Goal: Task Accomplishment & Management: Manage account settings

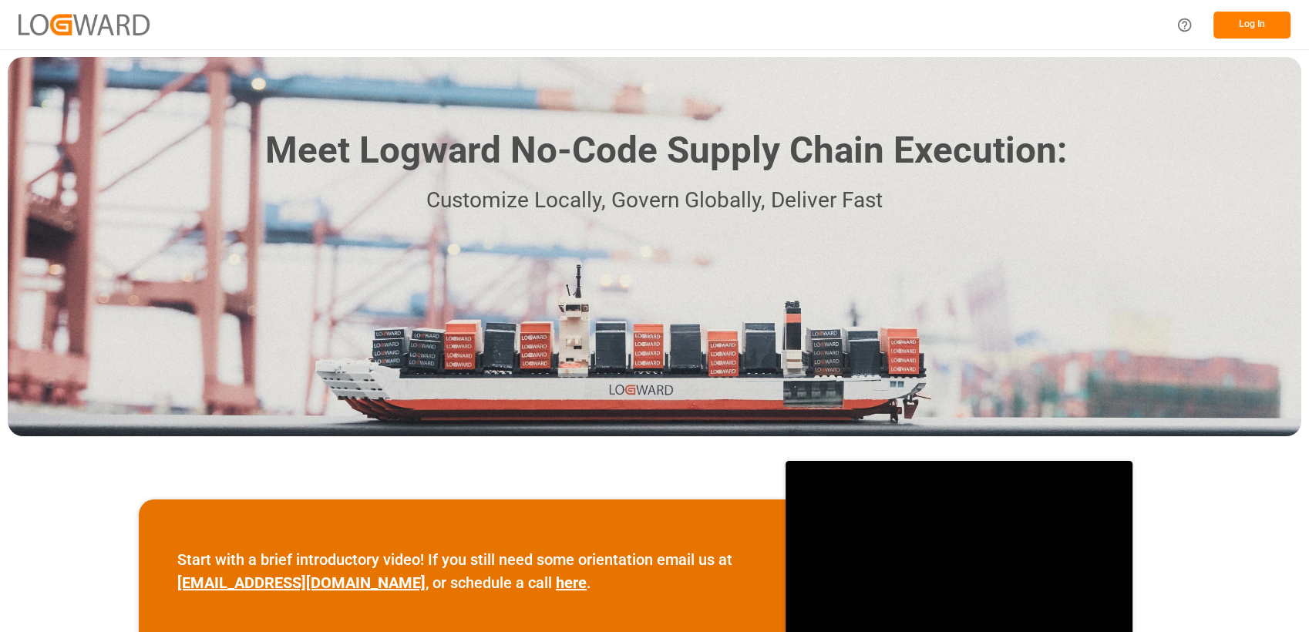
click at [1249, 26] on button "Log In" at bounding box center [1252, 25] width 77 height 27
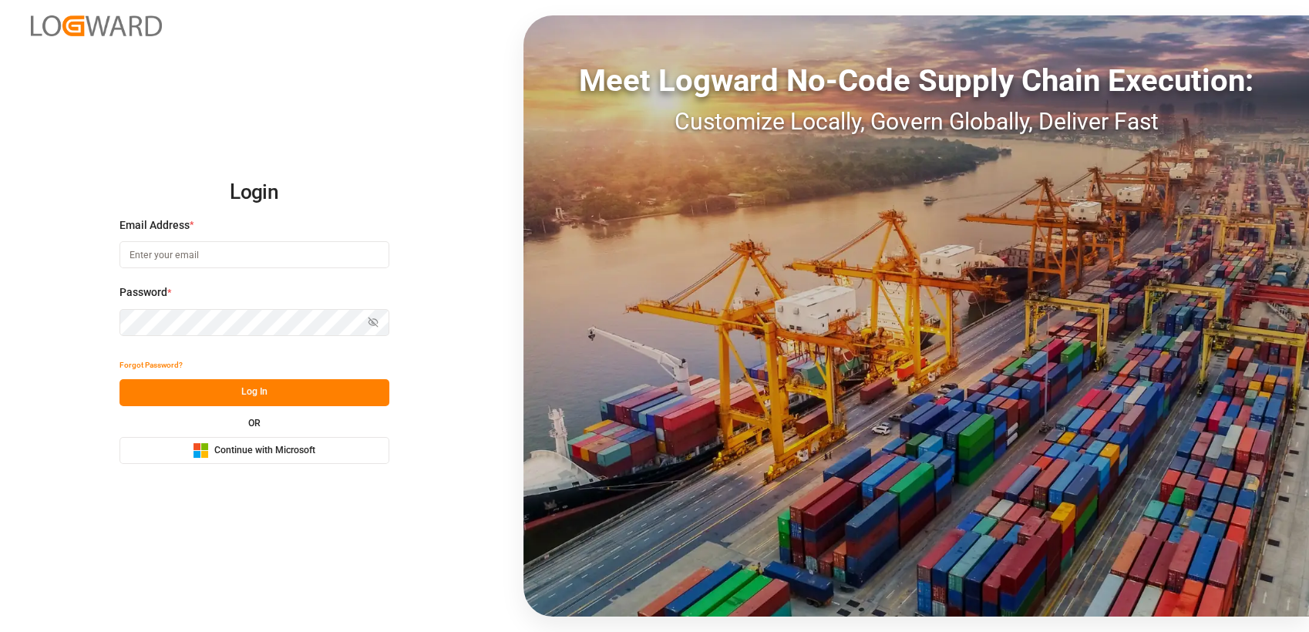
type input "[PERSON_NAME][EMAIL_ADDRESS][PERSON_NAME][PERSON_NAME][DOMAIN_NAME]"
click at [297, 450] on span "Continue with Microsoft" at bounding box center [264, 451] width 101 height 14
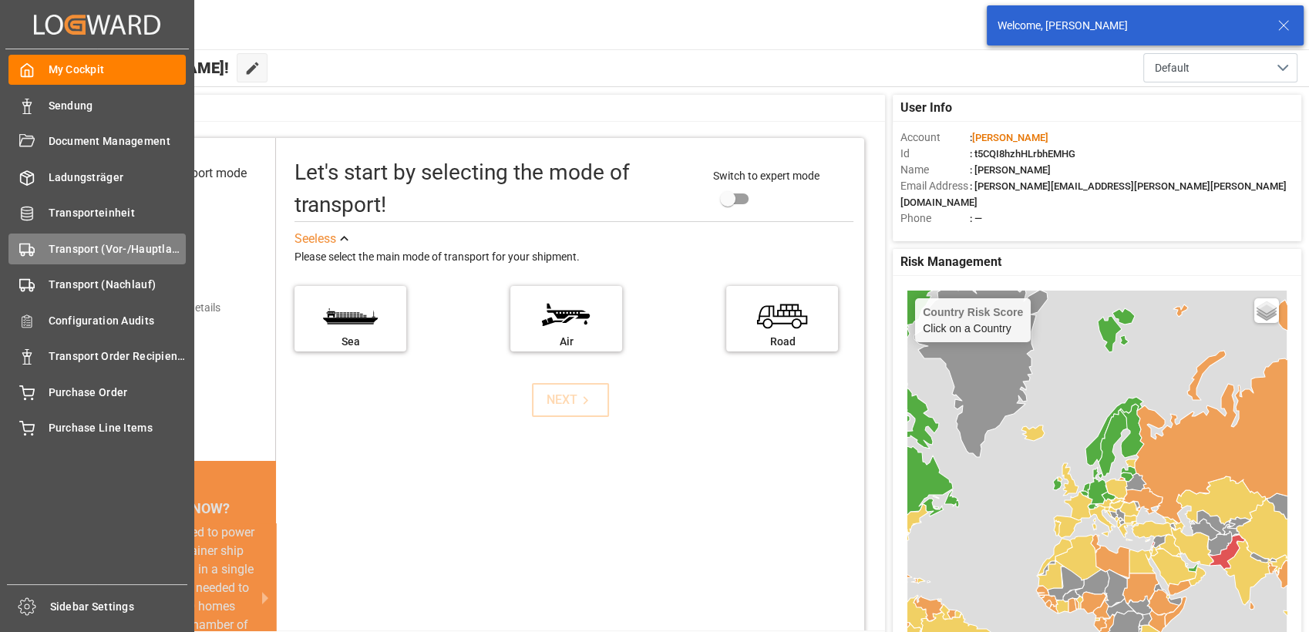
click at [31, 254] on icon at bounding box center [26, 249] width 15 height 15
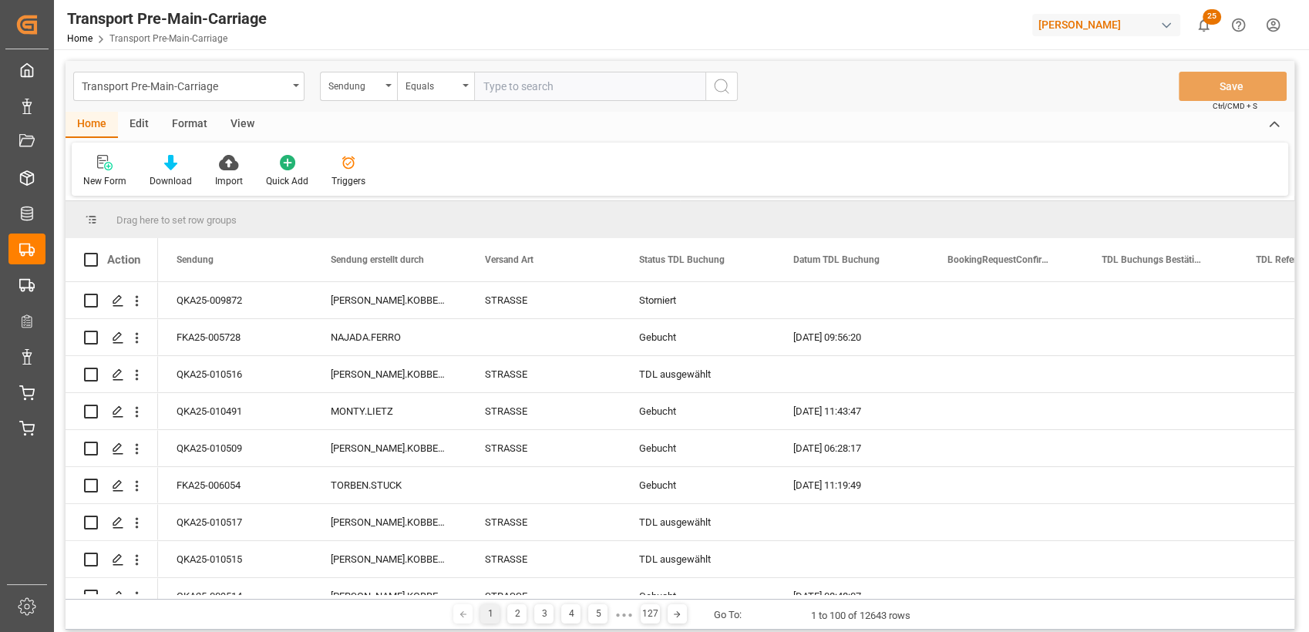
click at [174, 133] on div "Format" at bounding box center [189, 125] width 59 height 26
click at [117, 166] on div at bounding box center [106, 162] width 46 height 16
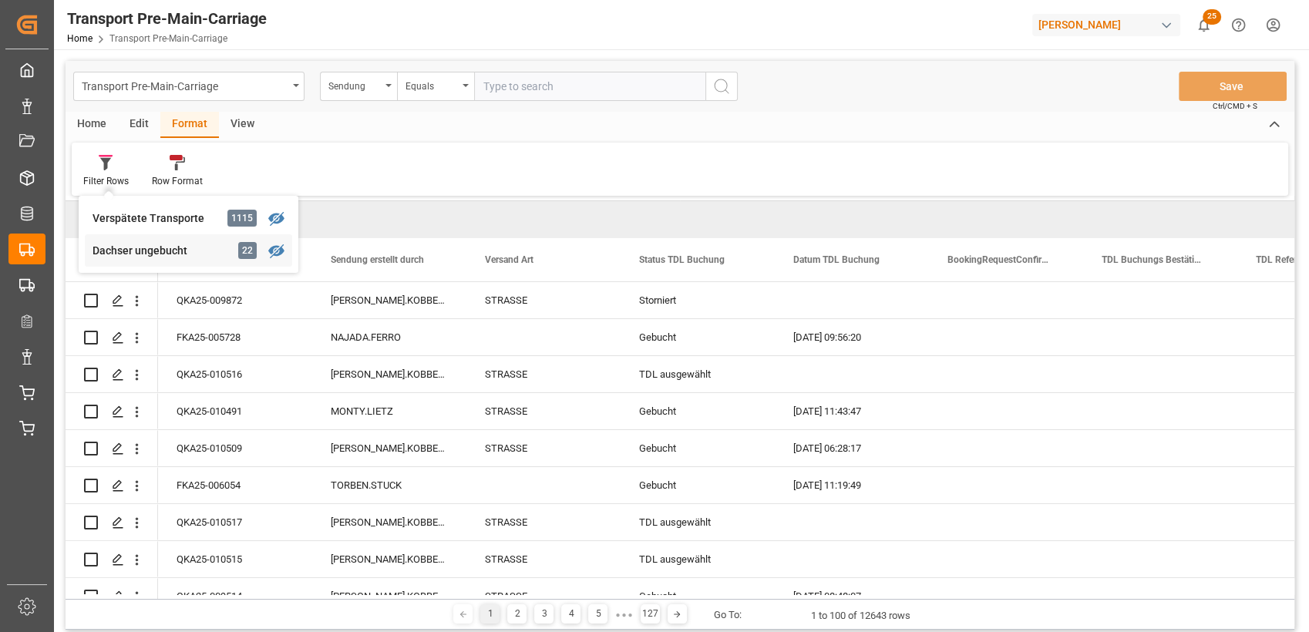
click at [130, 243] on div "Dachser ungebucht" at bounding box center [160, 251] width 135 height 16
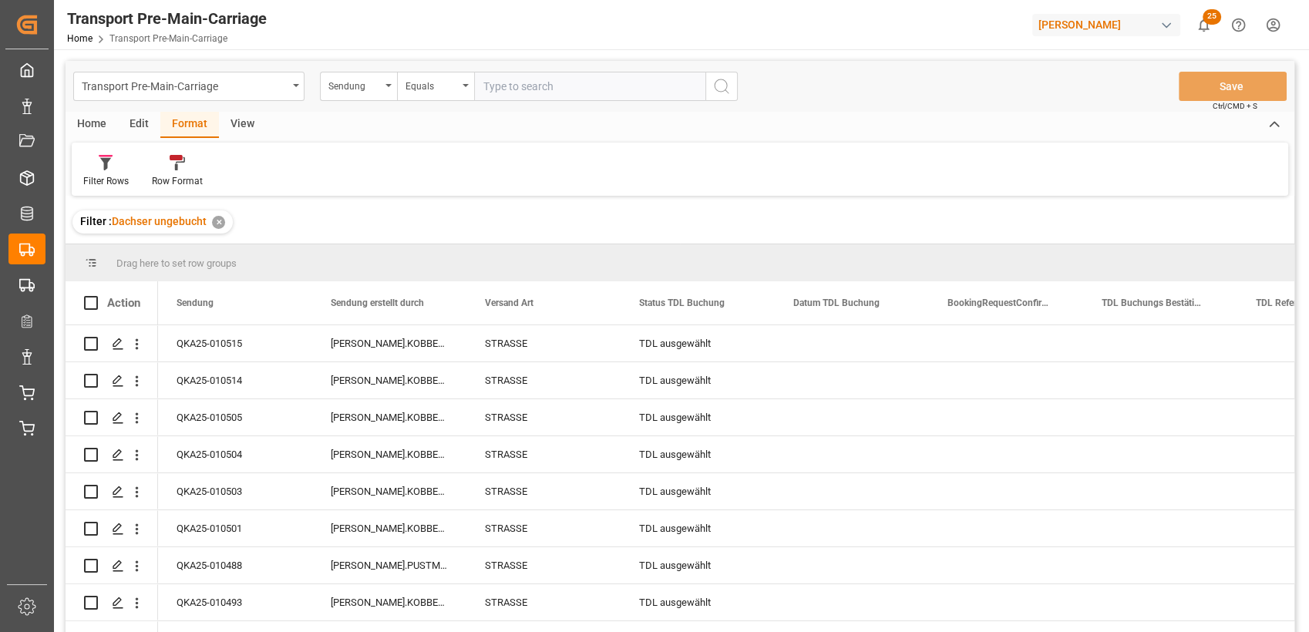
click at [245, 125] on div "View" at bounding box center [242, 125] width 47 height 26
click at [185, 167] on div at bounding box center [175, 162] width 77 height 16
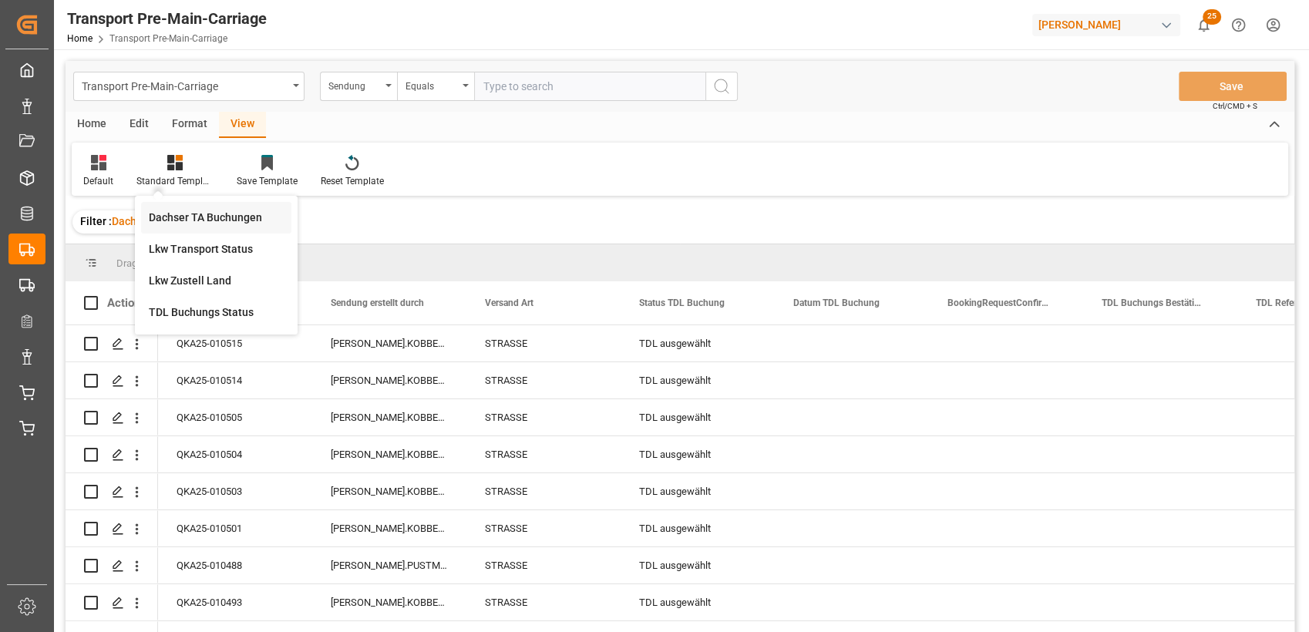
click at [232, 218] on div "Dachser TA Buchungen" at bounding box center [216, 218] width 135 height 16
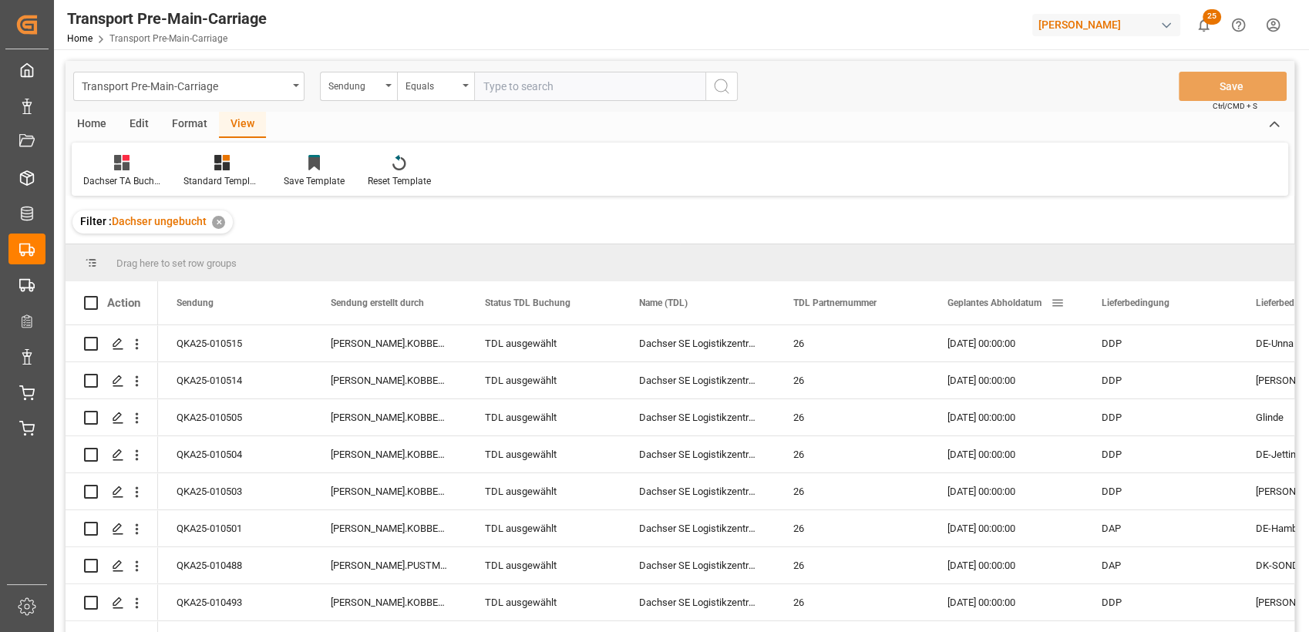
click at [997, 302] on span "Geplantes Abholdatum" at bounding box center [995, 303] width 94 height 11
click at [91, 121] on div "Home" at bounding box center [92, 125] width 52 height 26
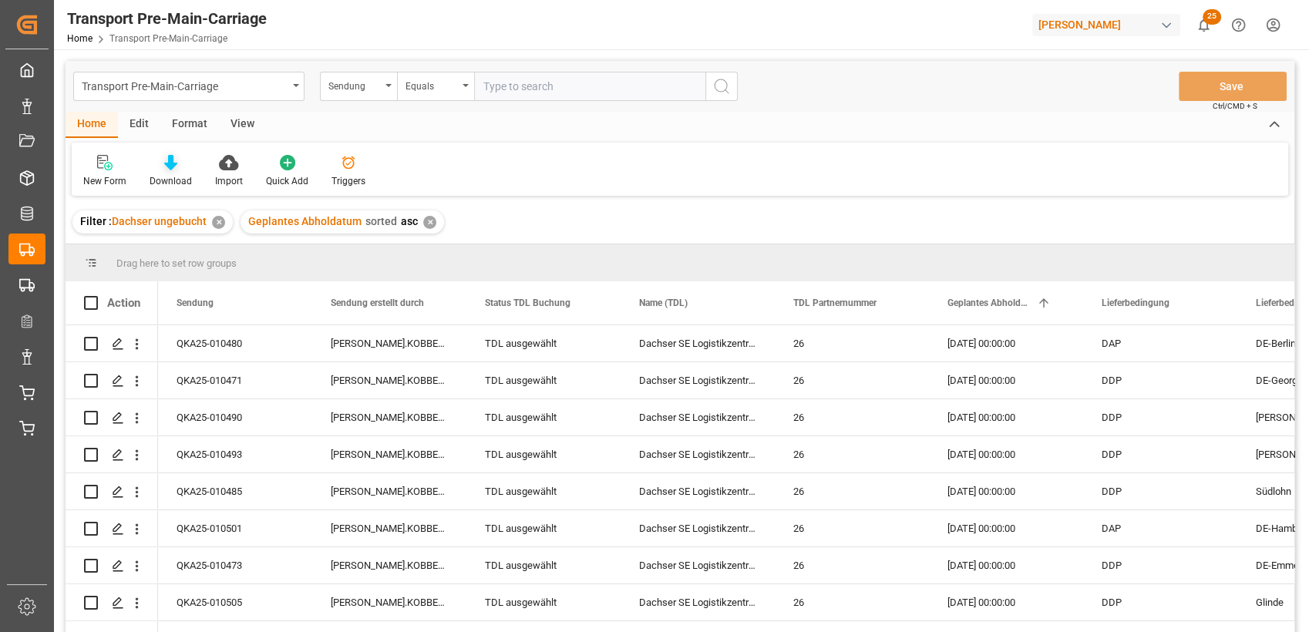
click at [166, 169] on icon at bounding box center [170, 162] width 13 height 15
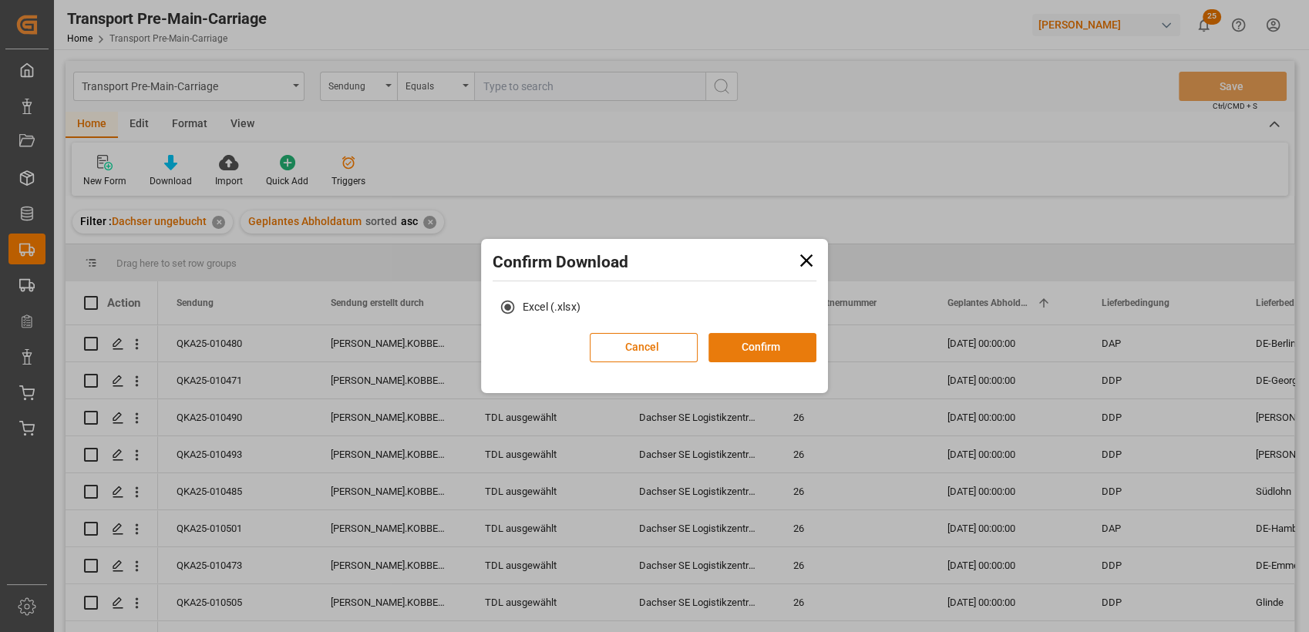
click at [774, 355] on button "Confirm" at bounding box center [763, 347] width 108 height 29
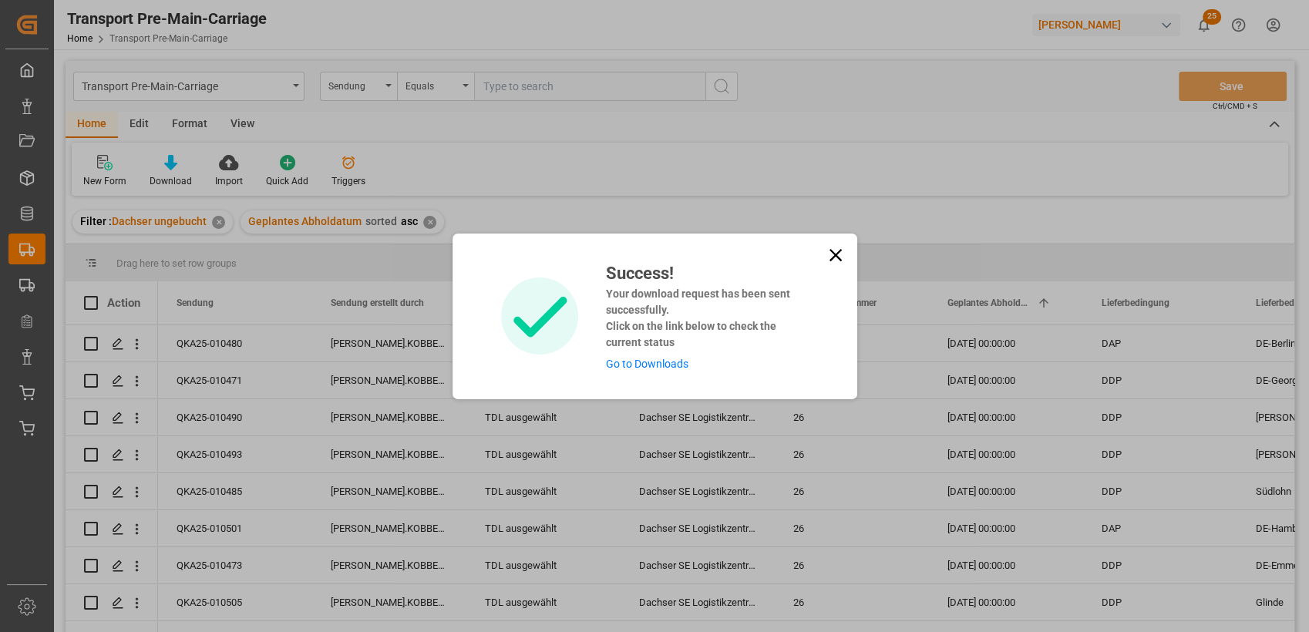
click at [833, 254] on icon at bounding box center [835, 254] width 12 height 12
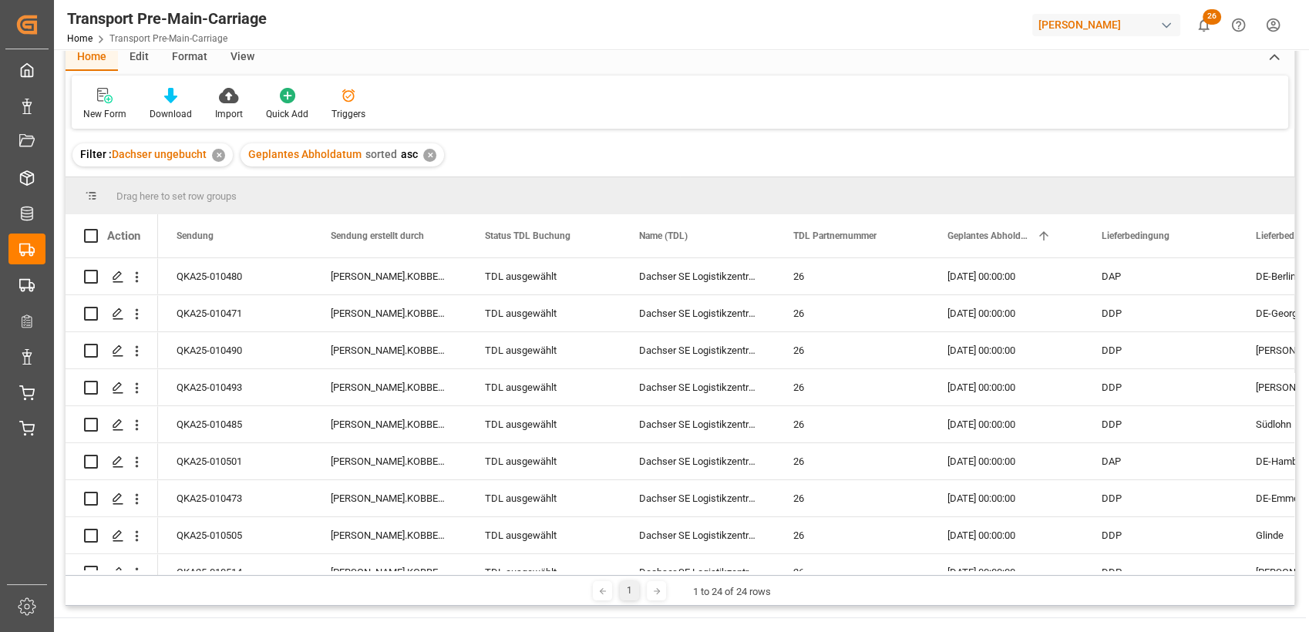
scroll to position [68, 0]
click at [523, 268] on div "TDL ausgewählt" at bounding box center [543, 275] width 117 height 35
click at [525, 271] on div "TDL ausgewählt" at bounding box center [543, 275] width 117 height 35
click at [602, 289] on input "TDL ausgewählt" at bounding box center [544, 284] width 130 height 29
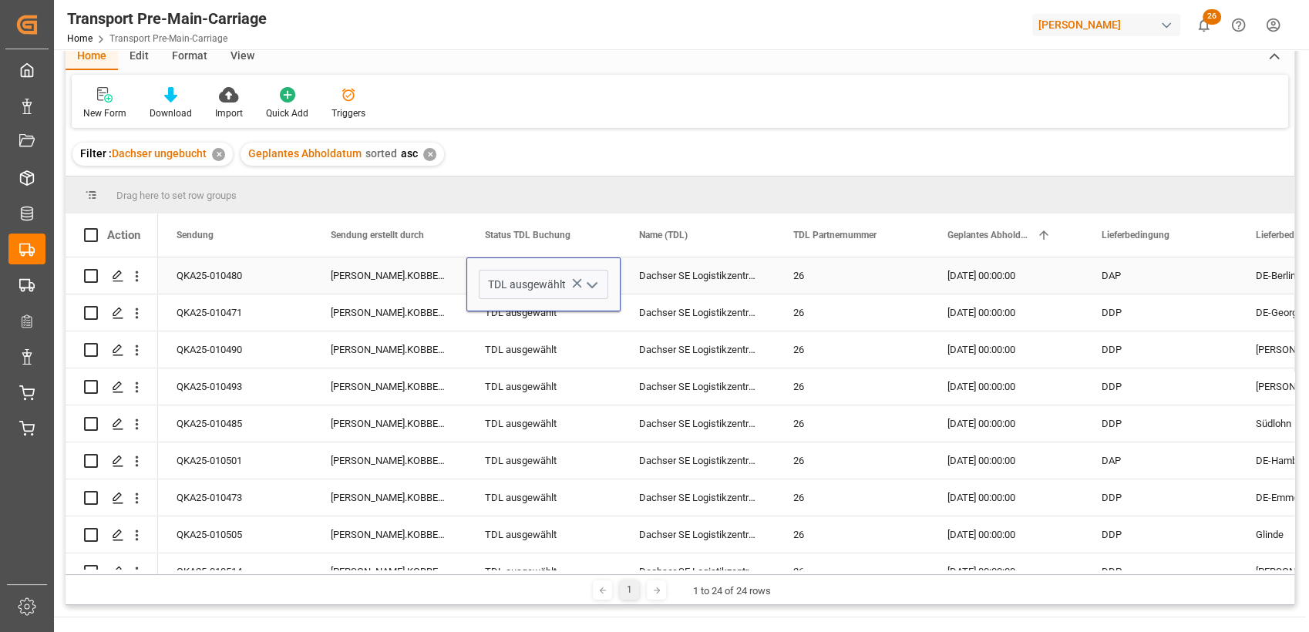
click at [594, 288] on icon "open menu" at bounding box center [592, 285] width 19 height 19
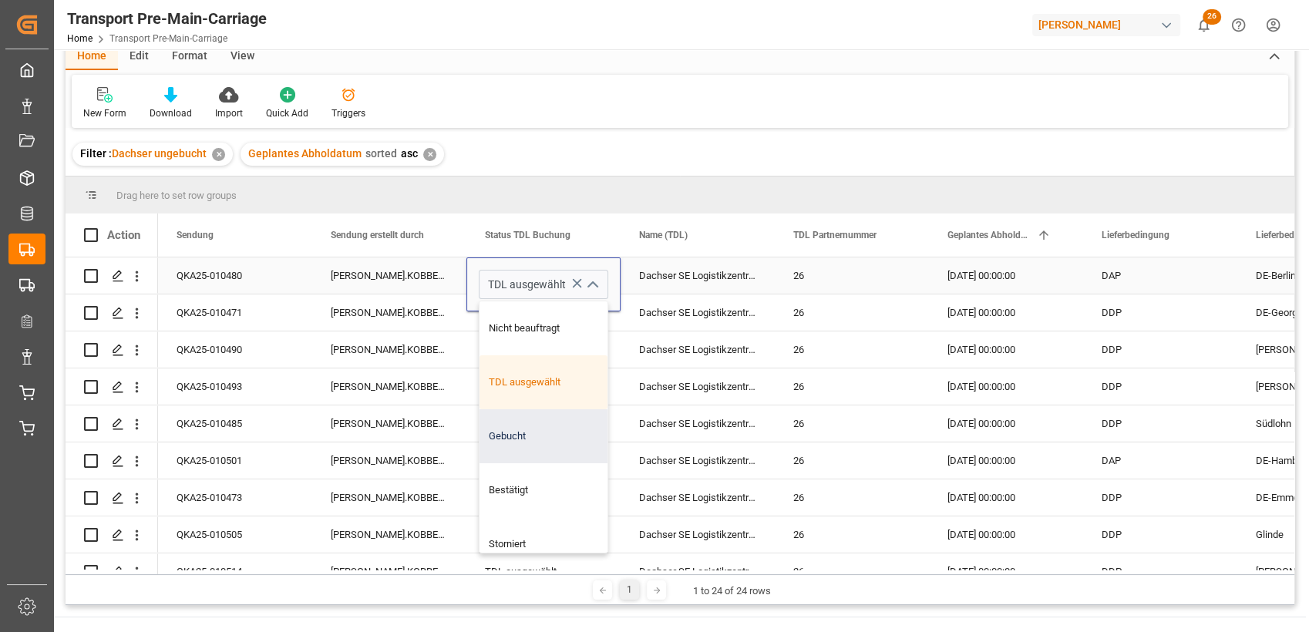
click at [527, 433] on div "Gebucht" at bounding box center [544, 437] width 128 height 54
type input "Gebucht"
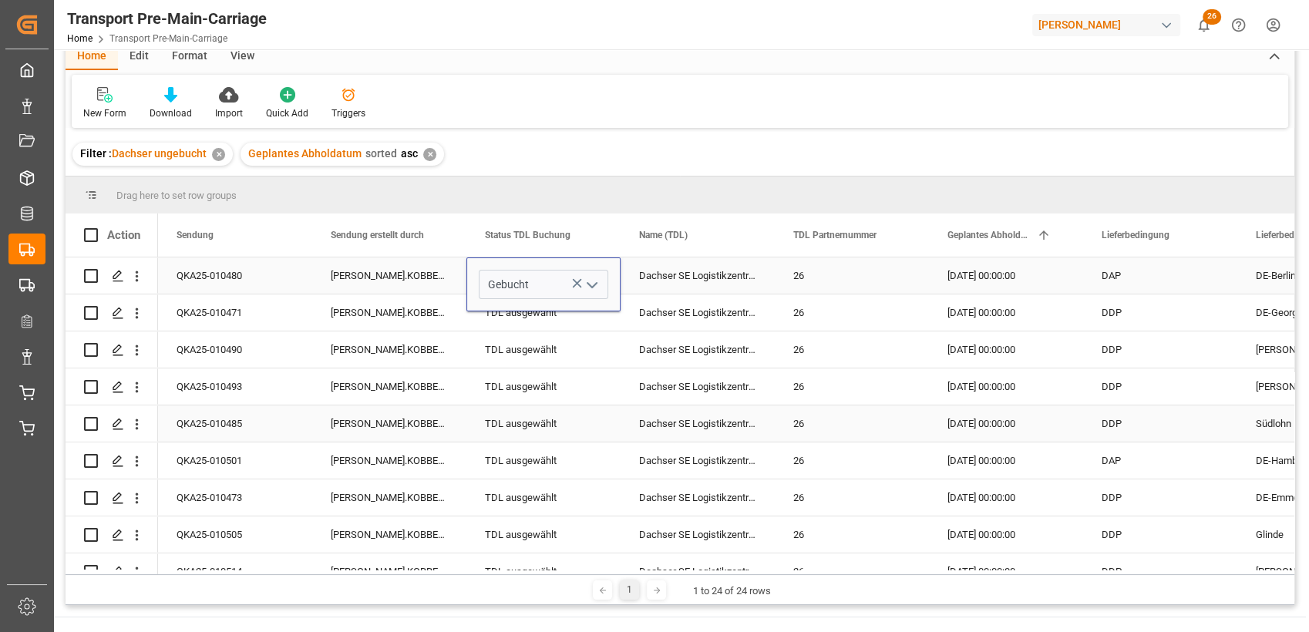
click at [475, 410] on div "TDL ausgewählt" at bounding box center [544, 424] width 154 height 36
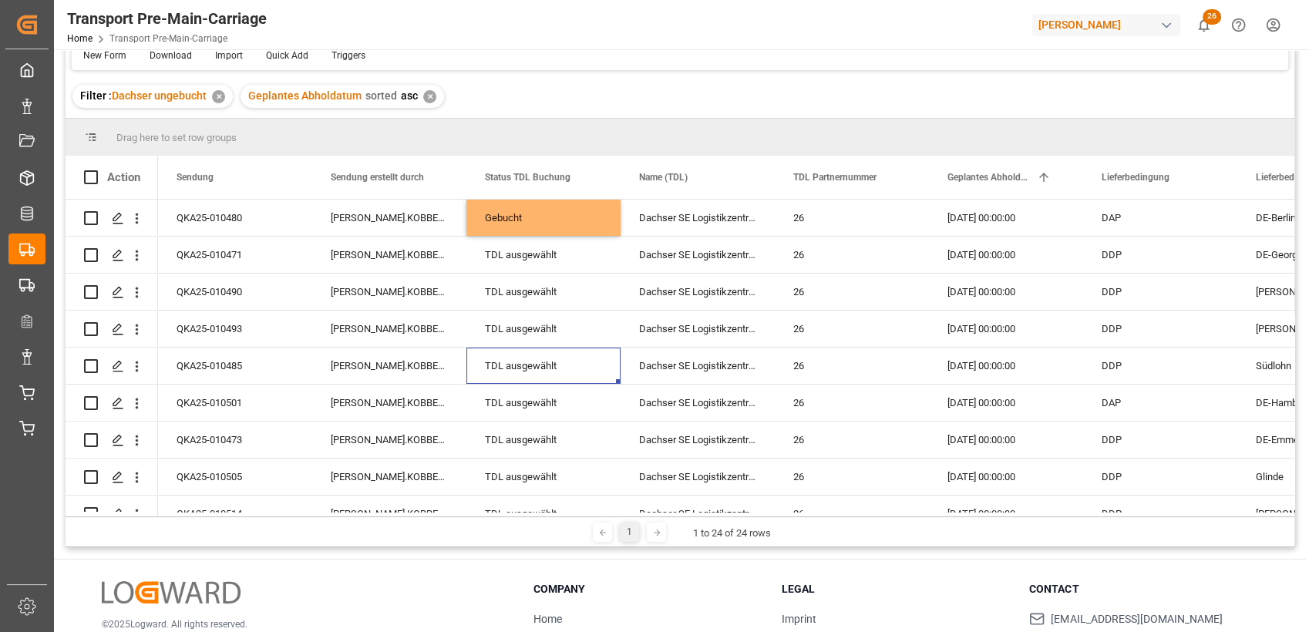
scroll to position [133, 0]
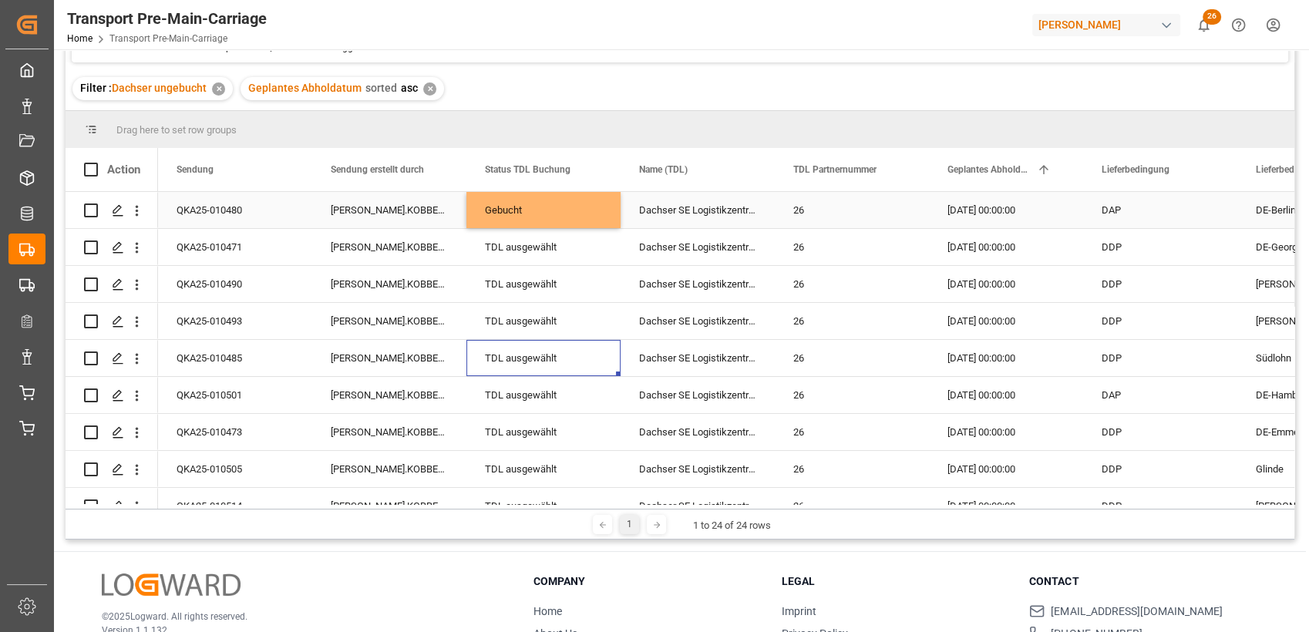
click at [571, 212] on div "Gebucht" at bounding box center [543, 210] width 117 height 35
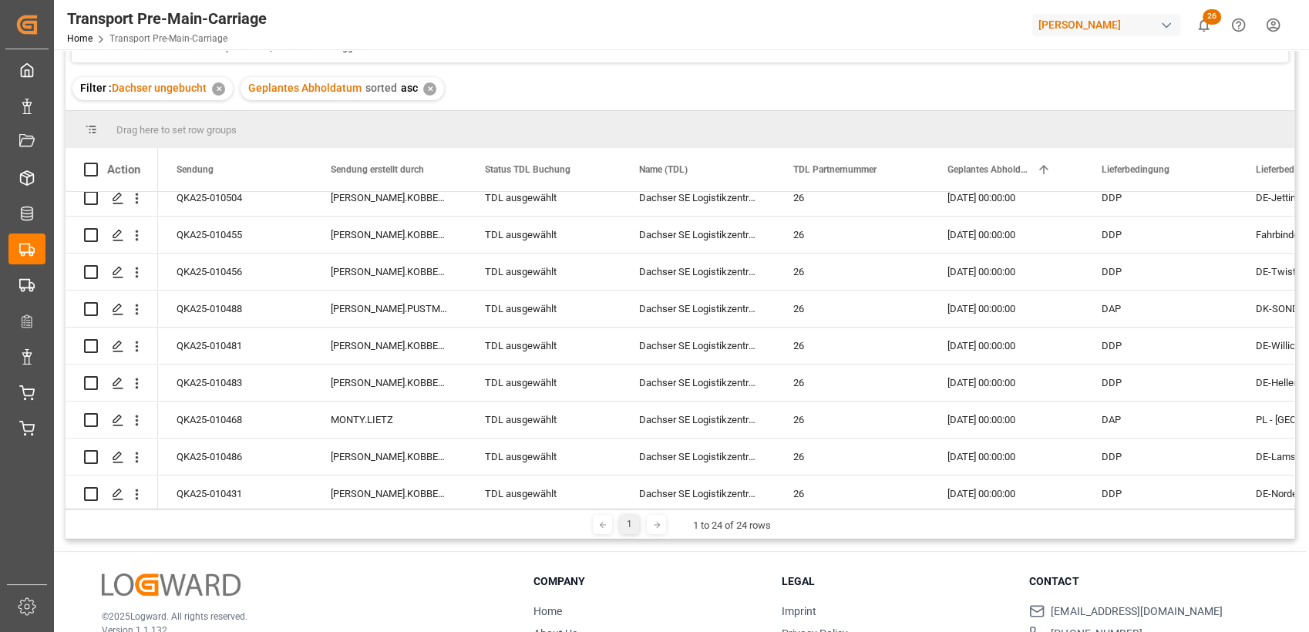
scroll to position [580, 0]
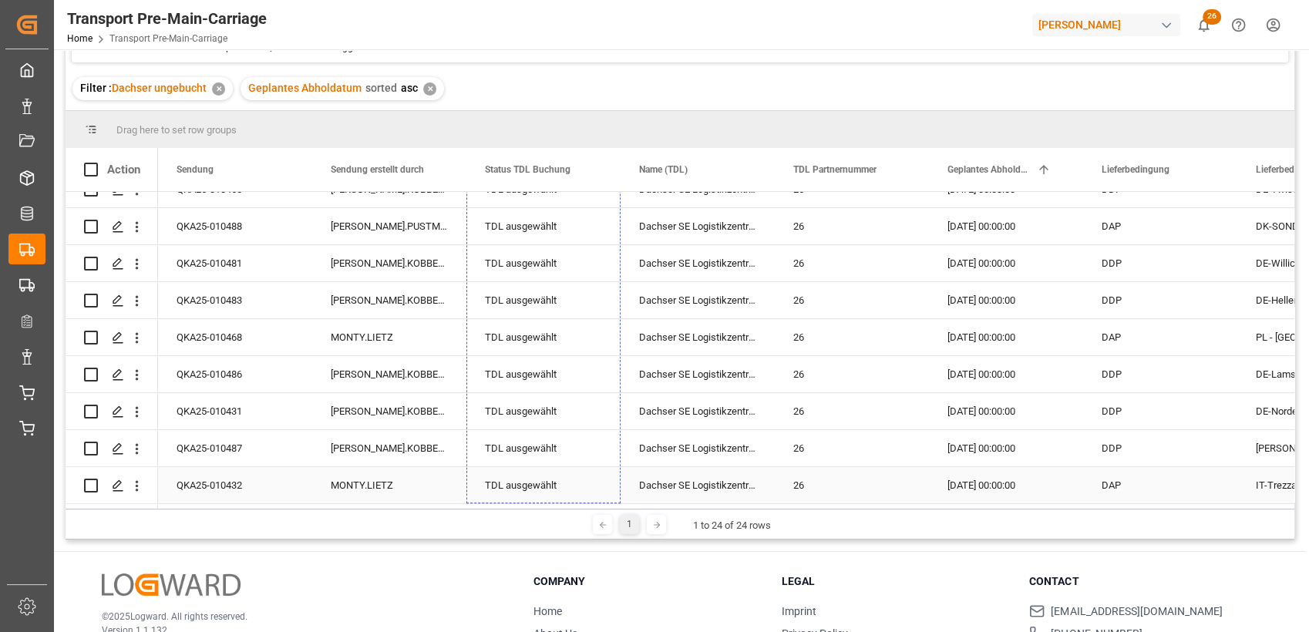
drag, startPoint x: 617, startPoint y: 224, endPoint x: 571, endPoint y: 481, distance: 260.9
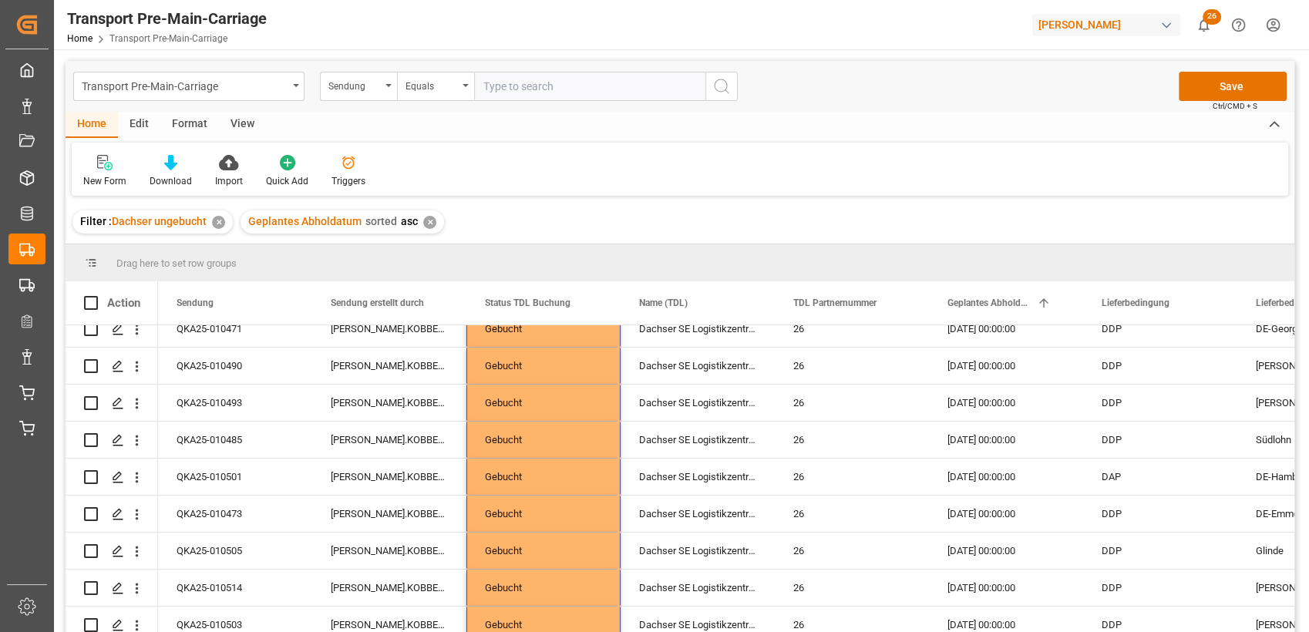
scroll to position [0, 0]
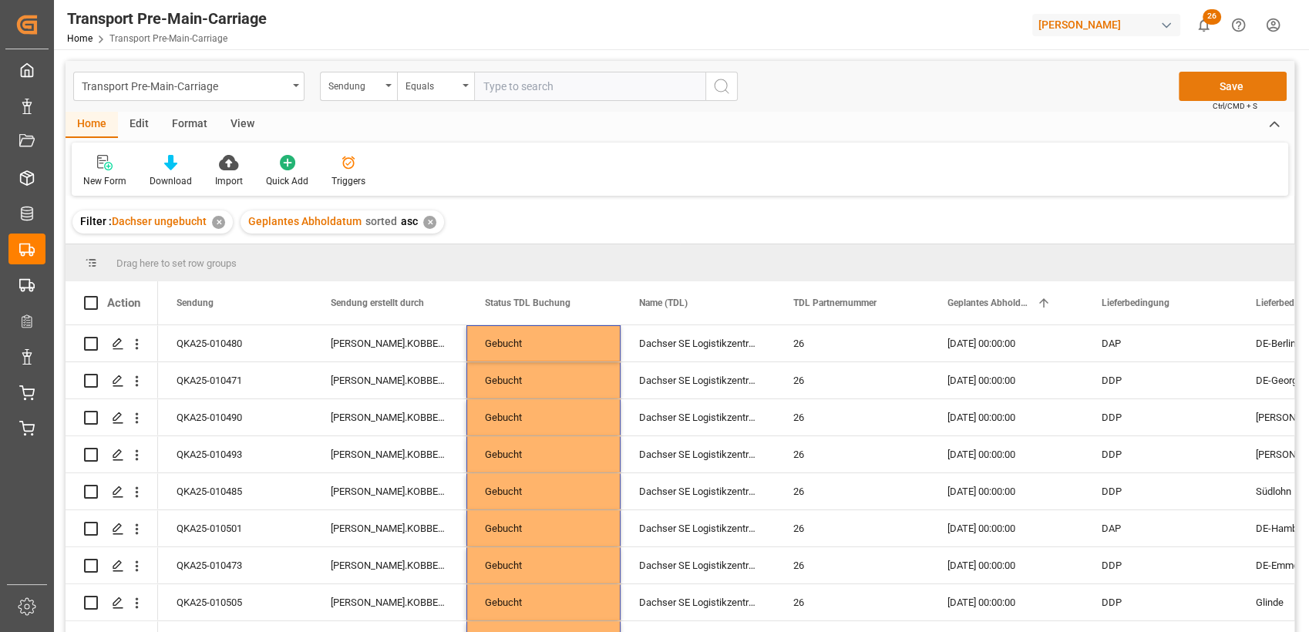
click at [1245, 85] on button "Save" at bounding box center [1233, 86] width 108 height 29
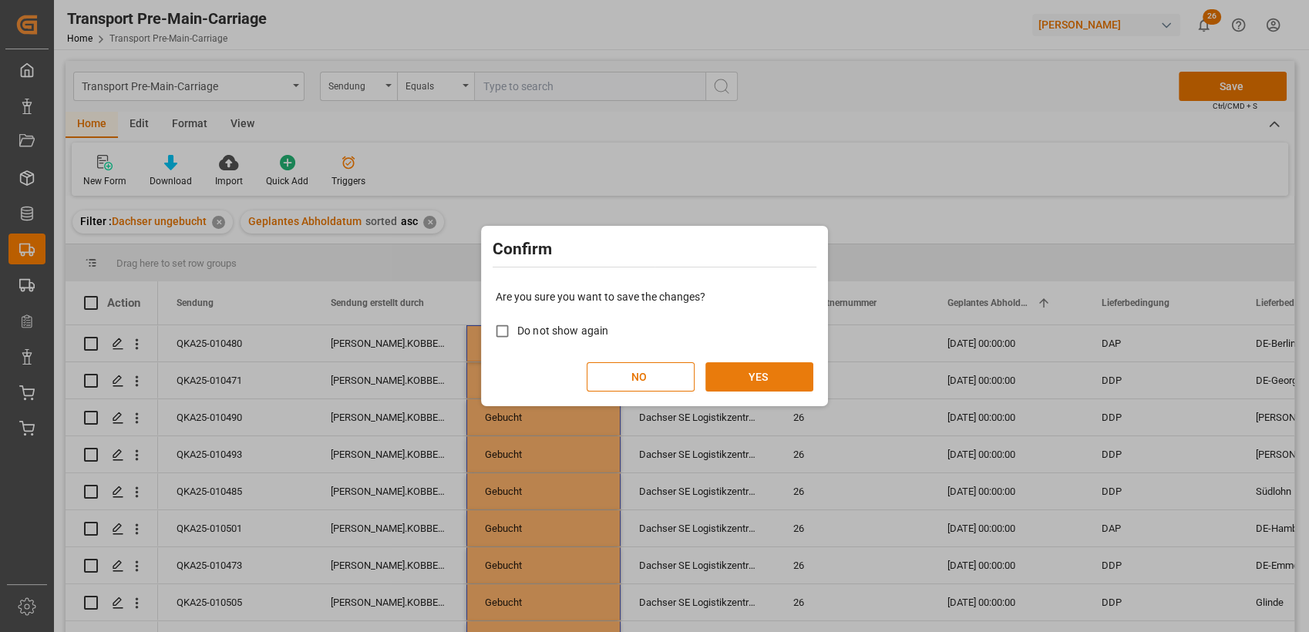
click at [797, 375] on button "YES" at bounding box center [760, 376] width 108 height 29
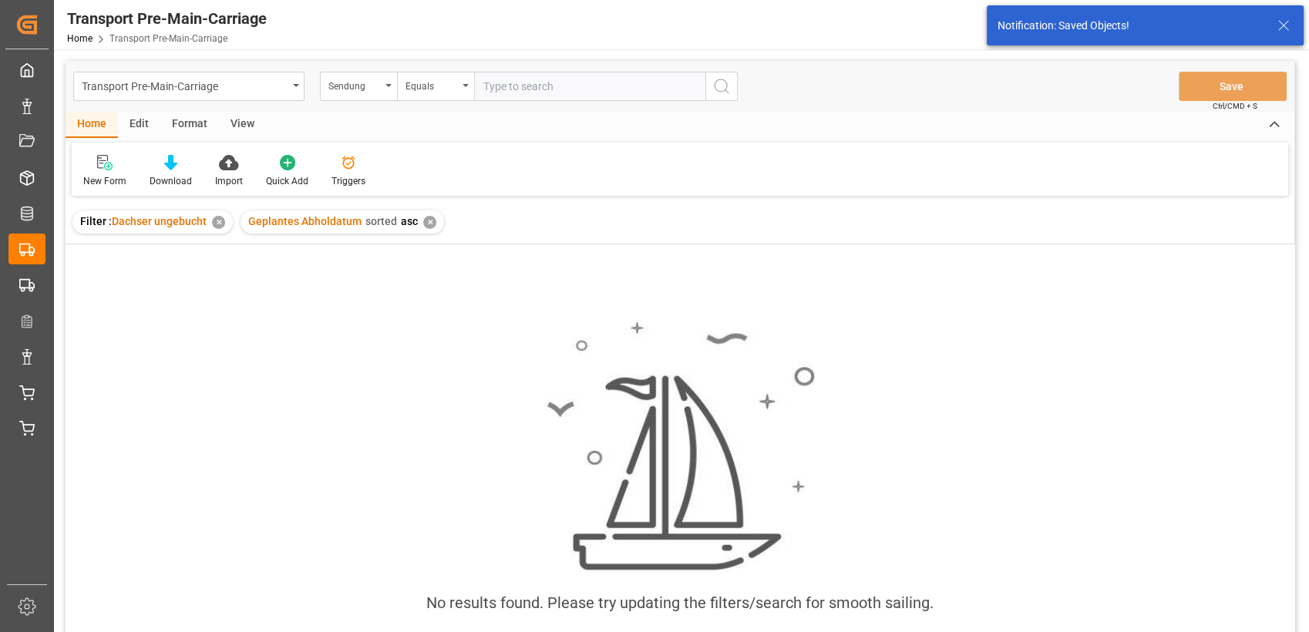
click at [1286, 21] on icon at bounding box center [1284, 25] width 19 height 19
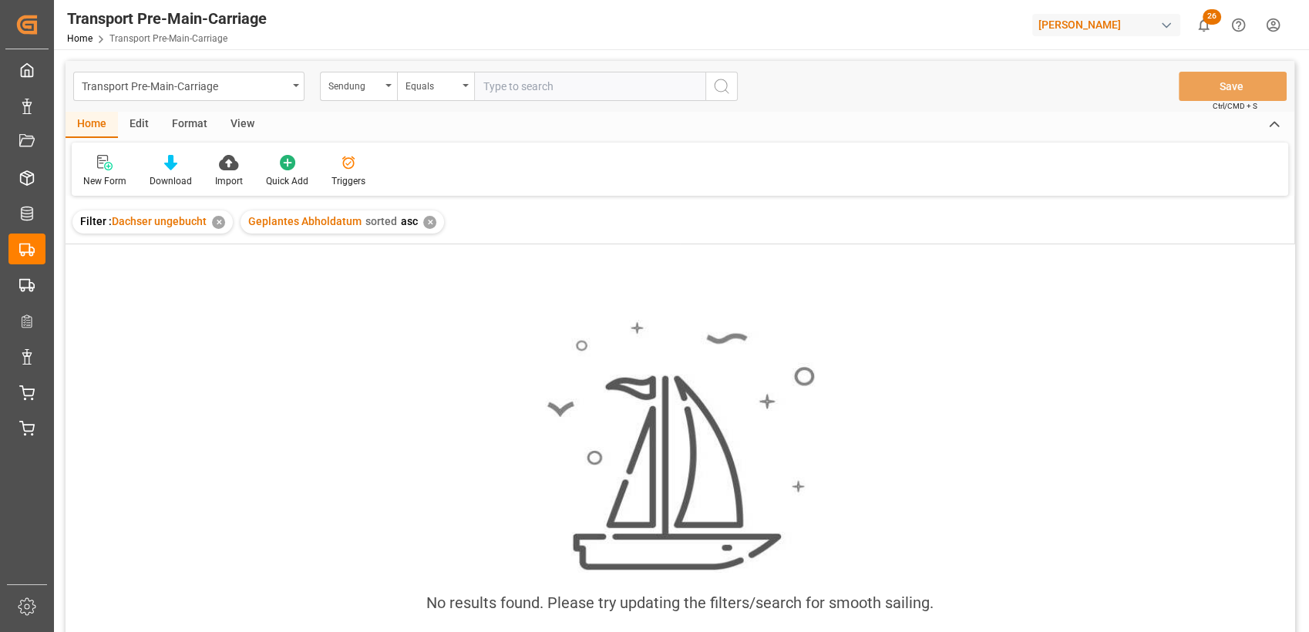
click at [425, 224] on div "✕" at bounding box center [429, 222] width 13 height 13
click at [216, 224] on div "✕" at bounding box center [218, 222] width 13 height 13
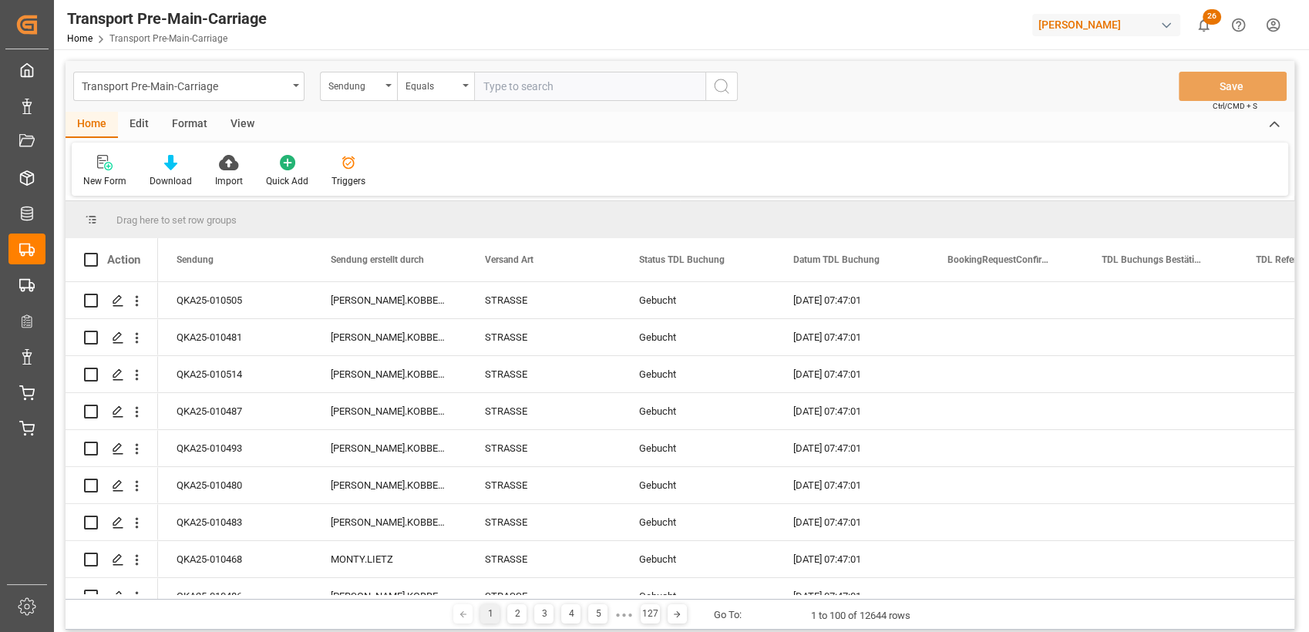
click at [194, 125] on div "Format" at bounding box center [189, 125] width 59 height 26
click at [100, 171] on div "Filter Rows" at bounding box center [106, 171] width 69 height 34
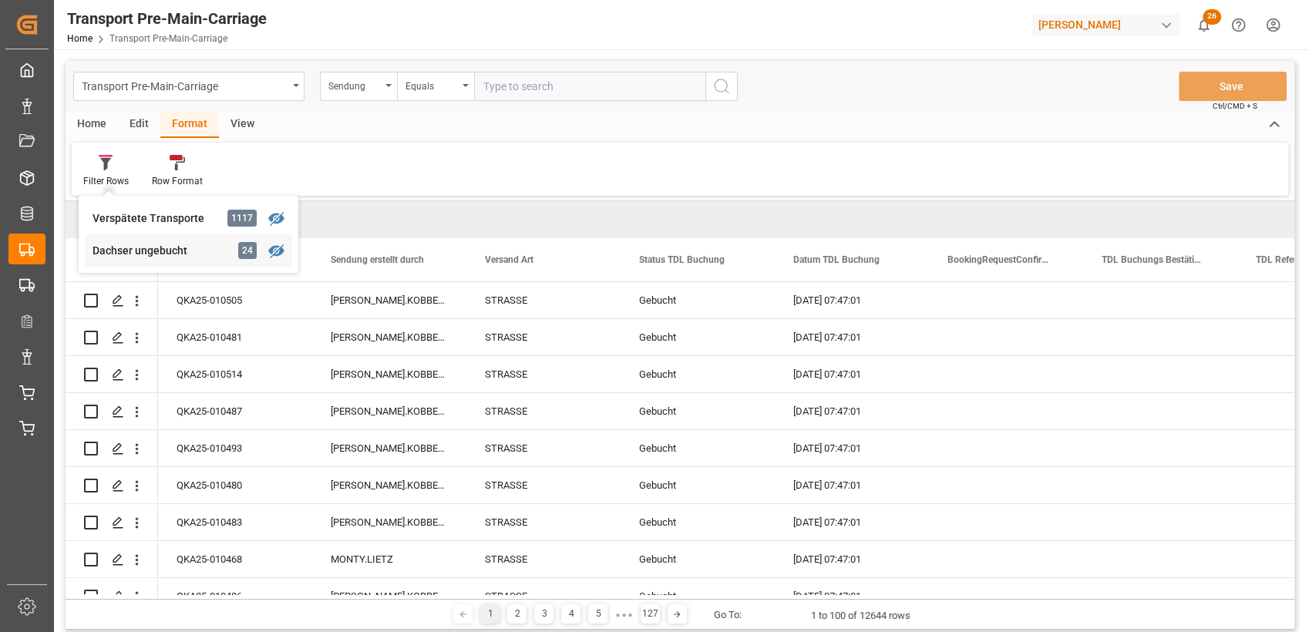
click at [137, 239] on div "Dachser ungebucht 24" at bounding box center [188, 250] width 207 height 32
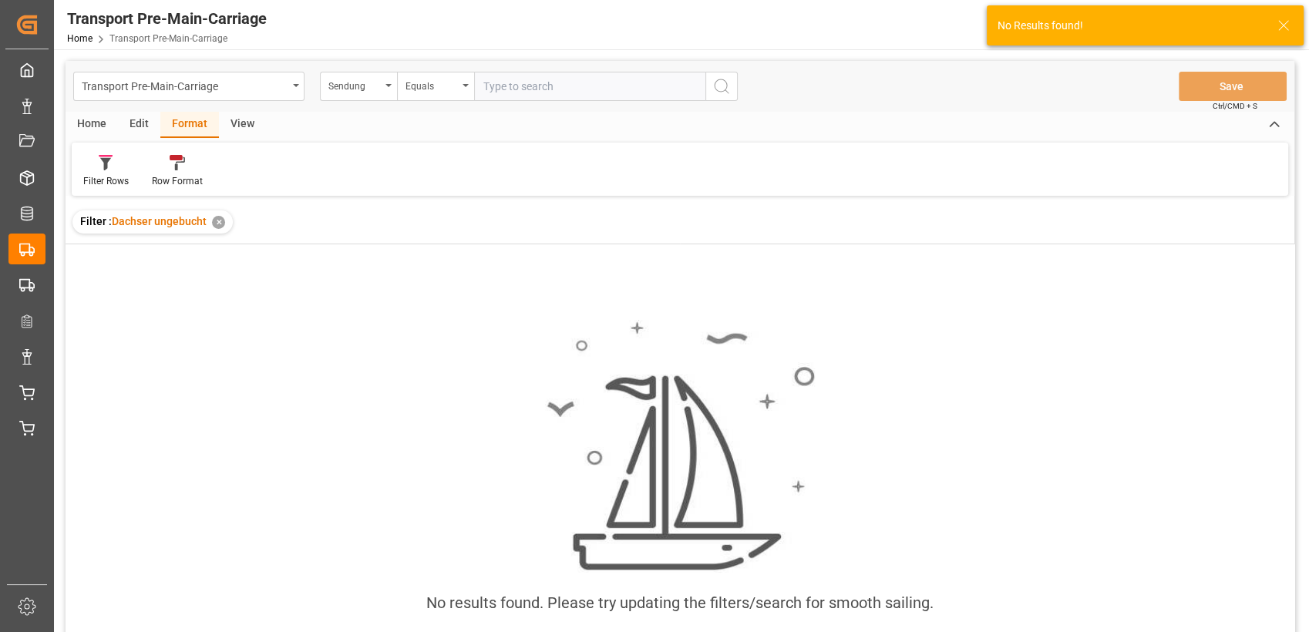
click at [217, 221] on div "✕" at bounding box center [218, 222] width 13 height 13
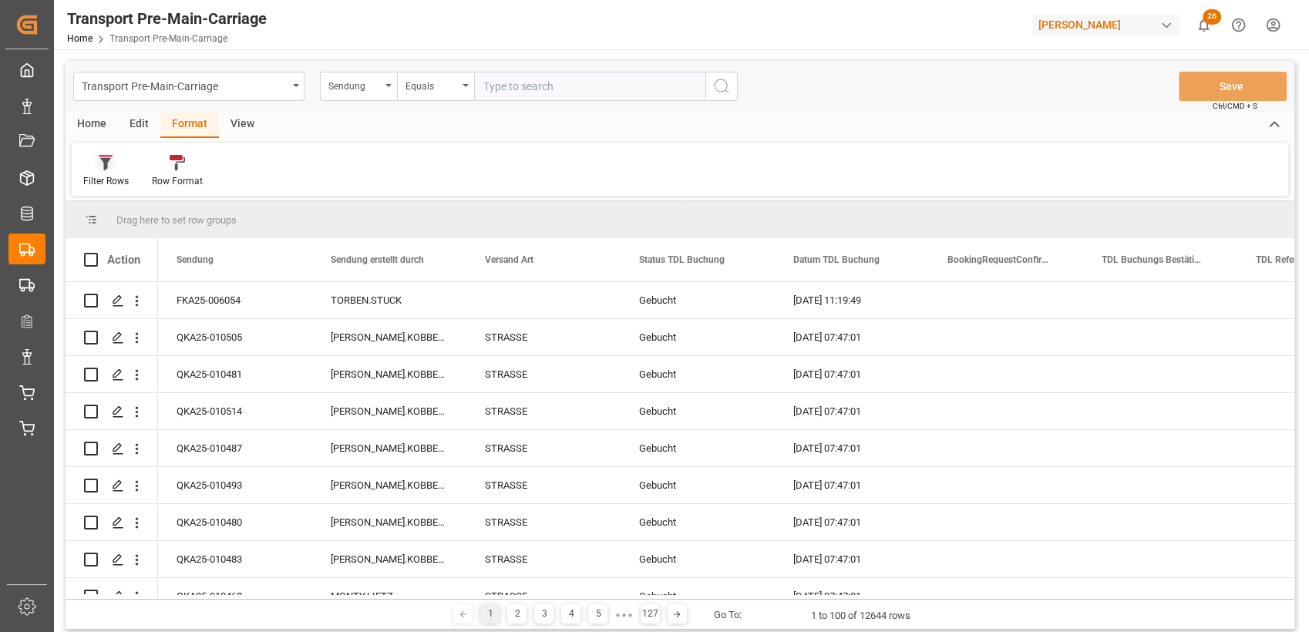
click at [106, 166] on icon at bounding box center [105, 164] width 11 height 12
click at [154, 248] on div "Dachser ungebucht" at bounding box center [160, 251] width 135 height 16
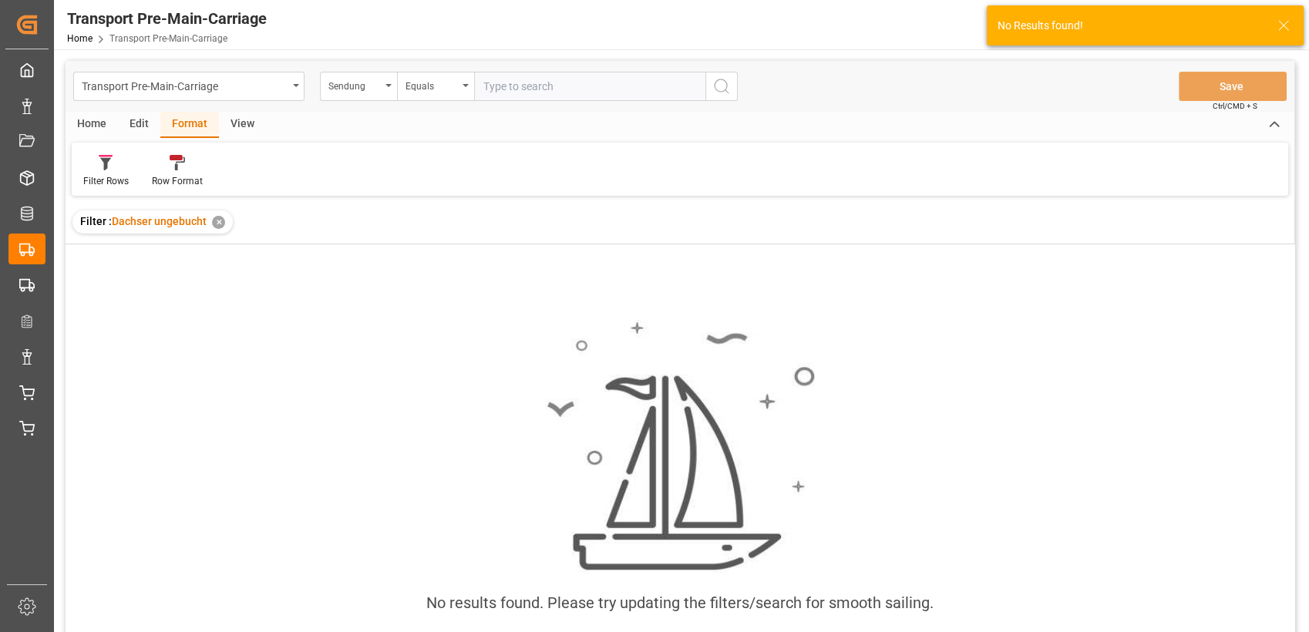
click at [250, 117] on div "View" at bounding box center [242, 125] width 47 height 26
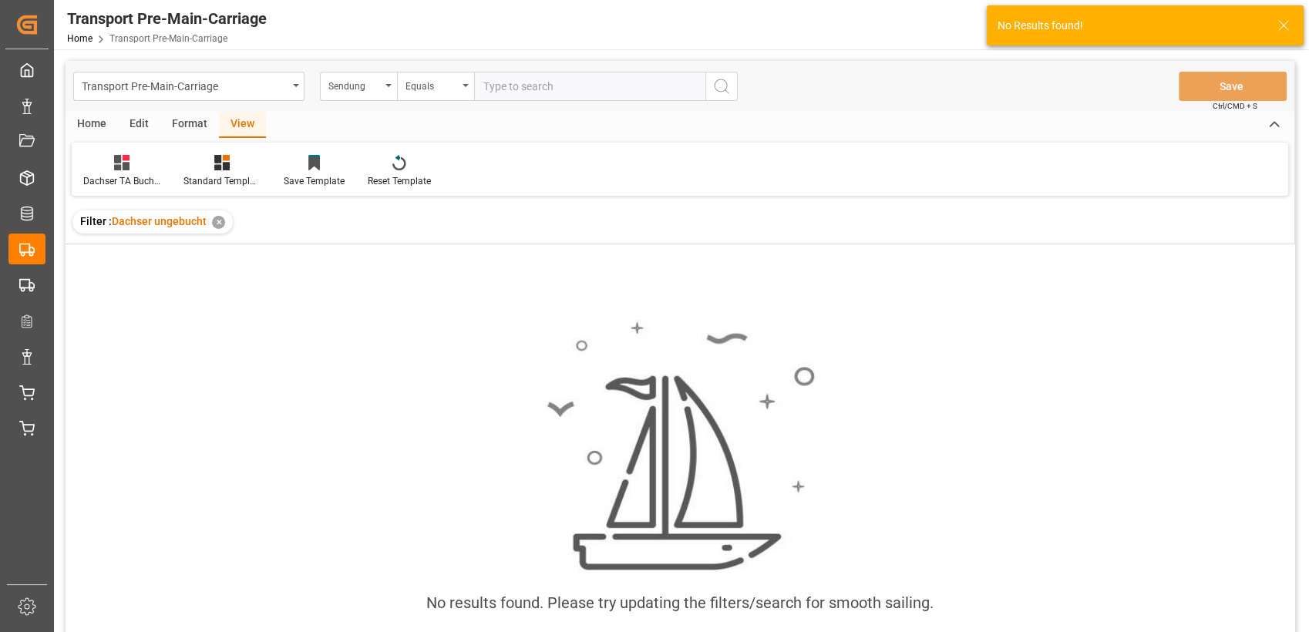
click at [219, 218] on div "✕" at bounding box center [218, 222] width 13 height 13
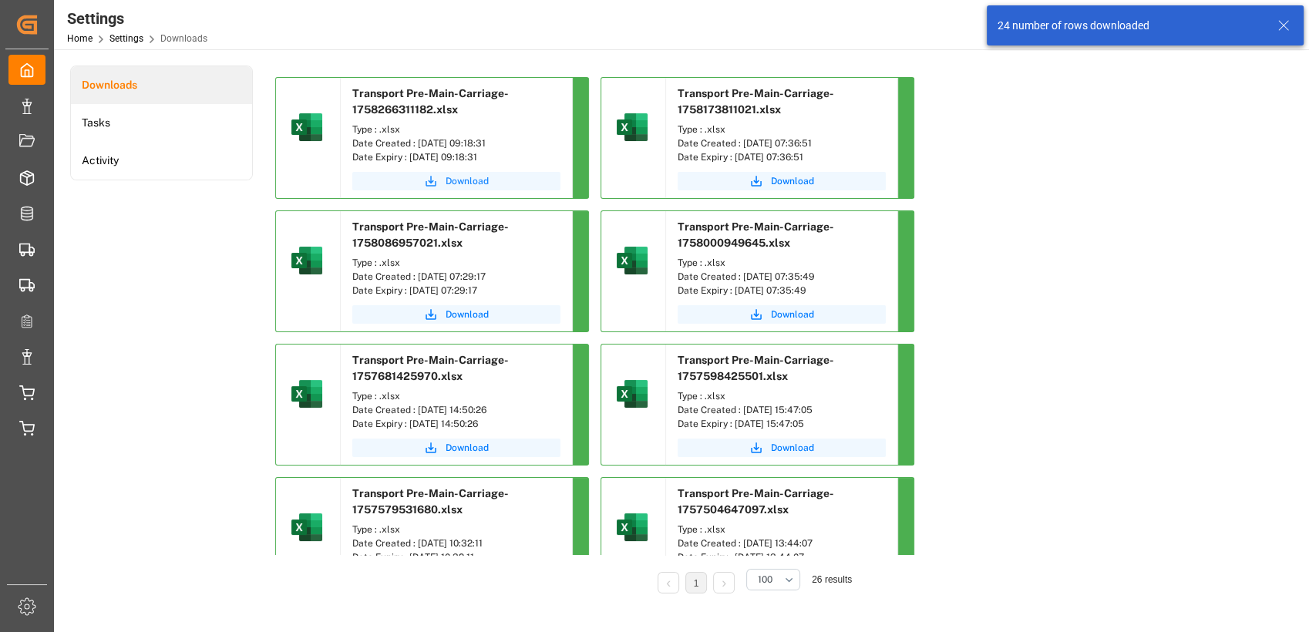
click at [471, 182] on span "Download" at bounding box center [467, 181] width 43 height 14
